Goal: Ask a question

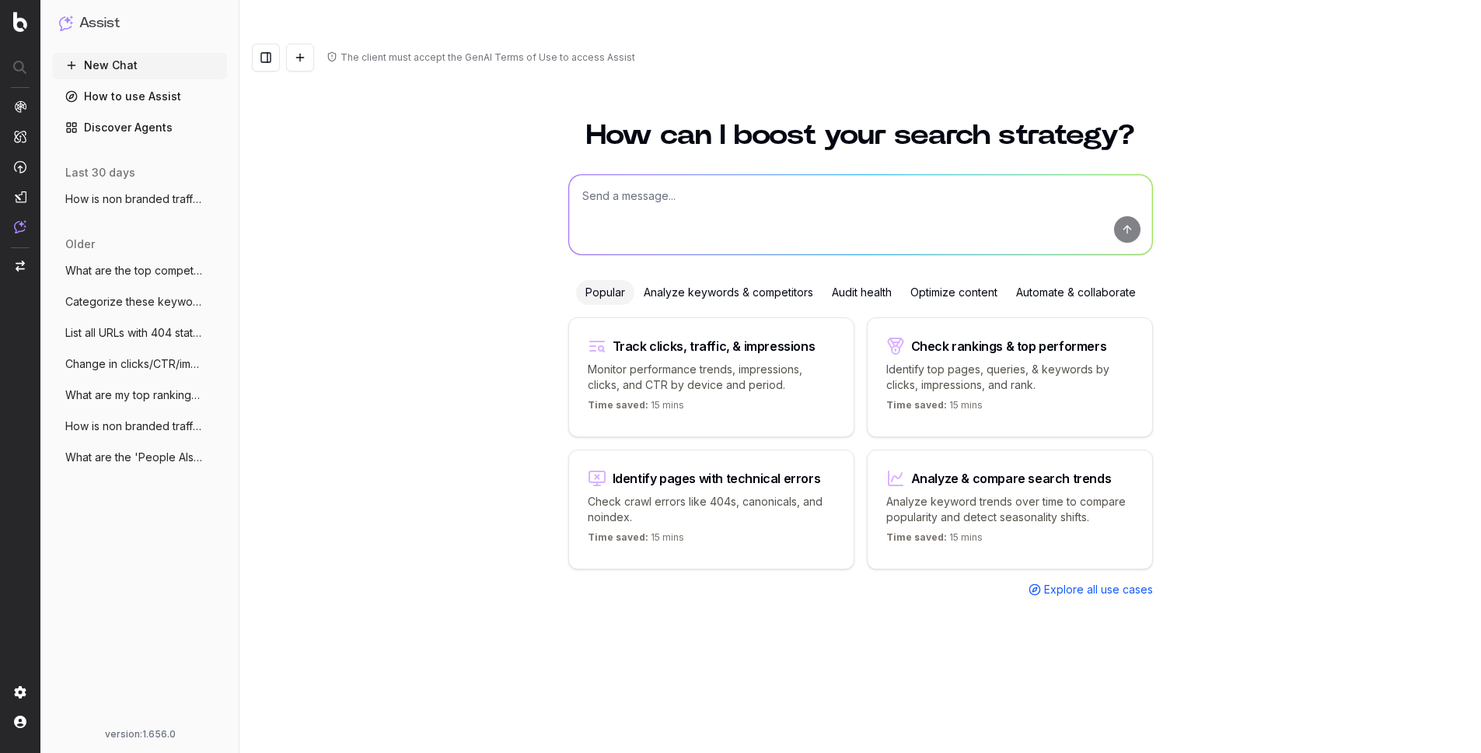
click at [820, 175] on textarea at bounding box center [860, 214] width 583 height 79
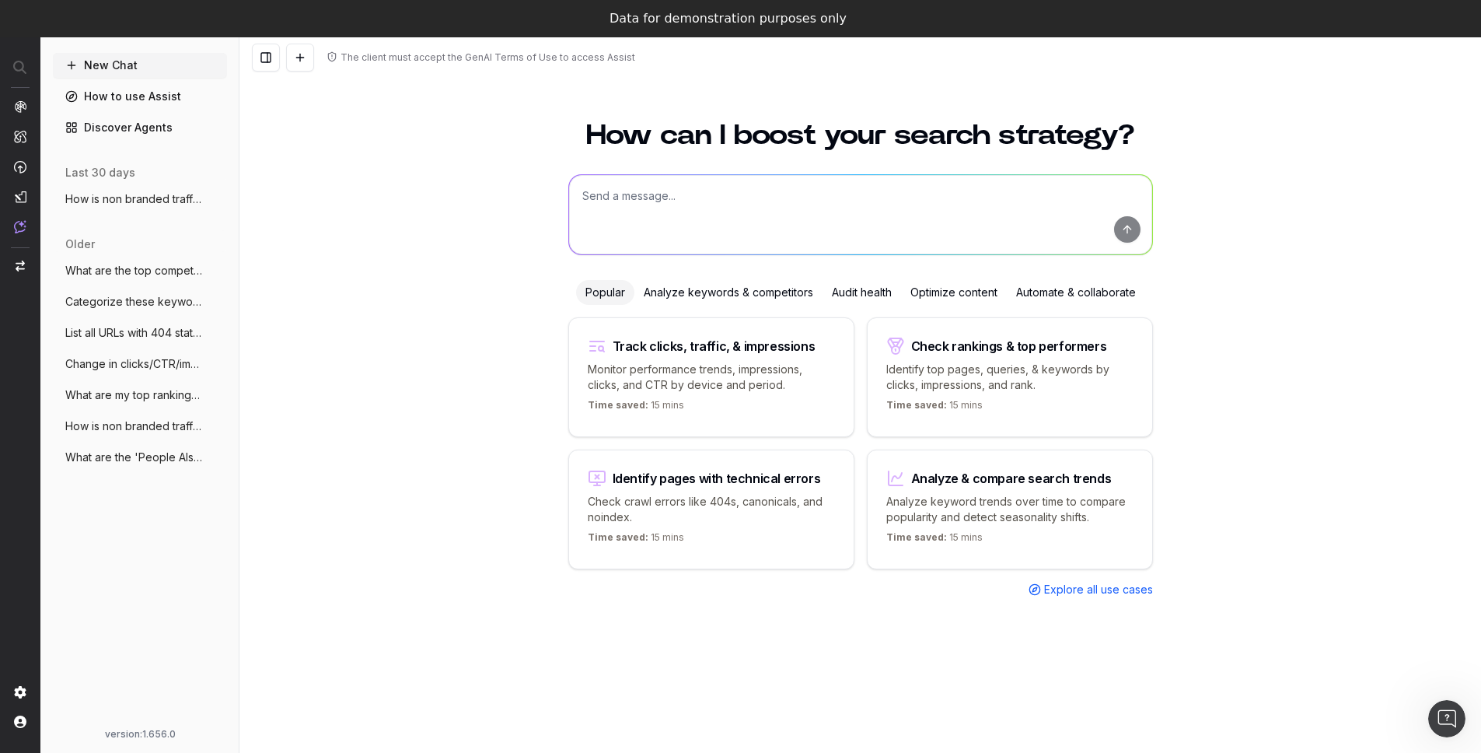
paste textarea "What are the top keywords in [GEOGRAPHIC_DATA]?"
type textarea "What are the top keywords in [GEOGRAPHIC_DATA]?"
